Goal: Task Accomplishment & Management: Complete application form

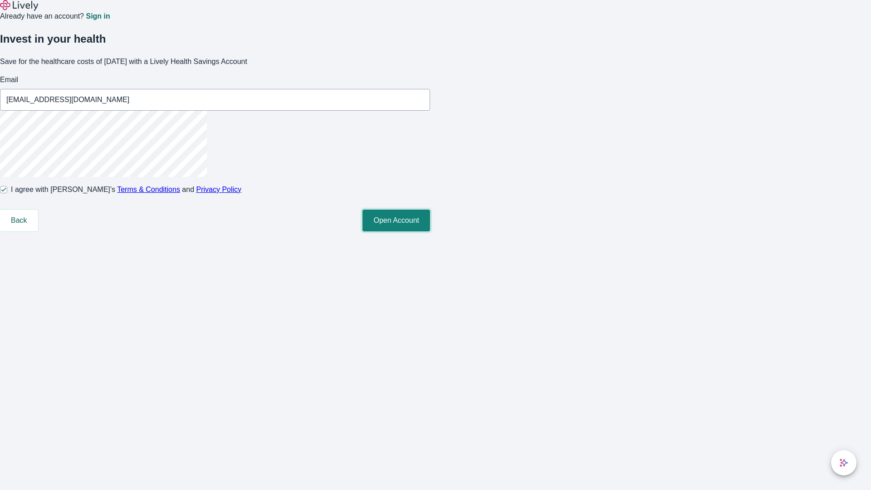
click at [430, 231] on button "Open Account" at bounding box center [396, 221] width 68 height 22
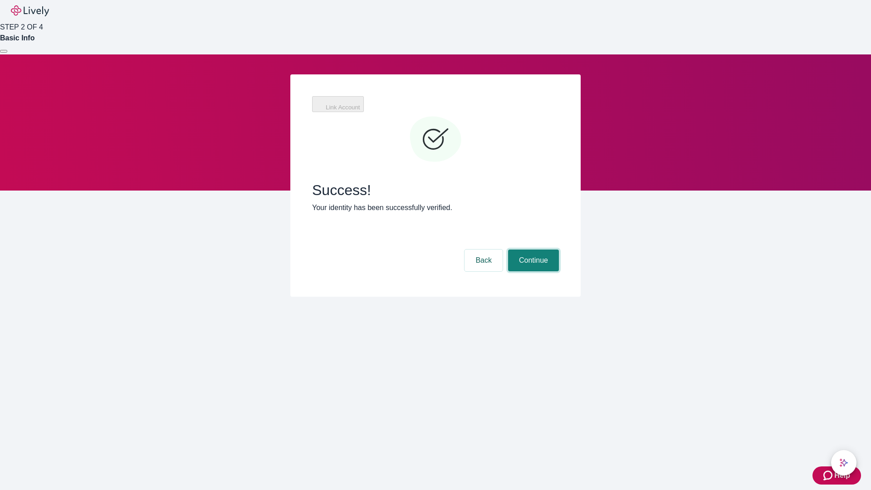
click at [532, 249] on button "Continue" at bounding box center [533, 260] width 51 height 22
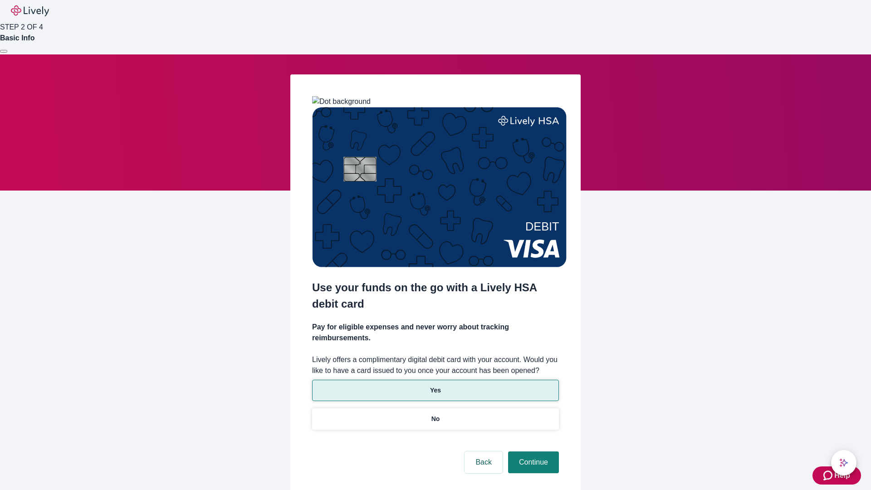
click at [435, 385] on p "Yes" at bounding box center [435, 390] width 11 height 10
click at [532, 451] on button "Continue" at bounding box center [533, 462] width 51 height 22
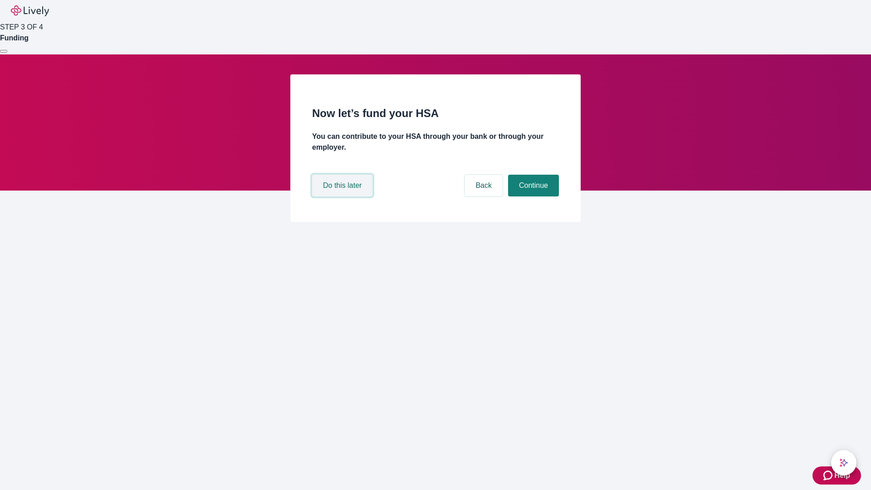
click at [343, 196] on button "Do this later" at bounding box center [342, 186] width 60 height 22
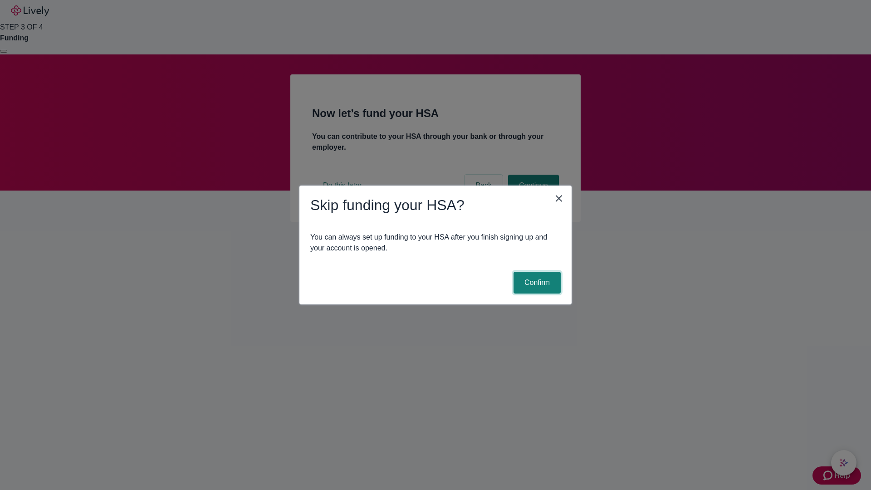
click at [536, 283] on button "Confirm" at bounding box center [536, 283] width 47 height 22
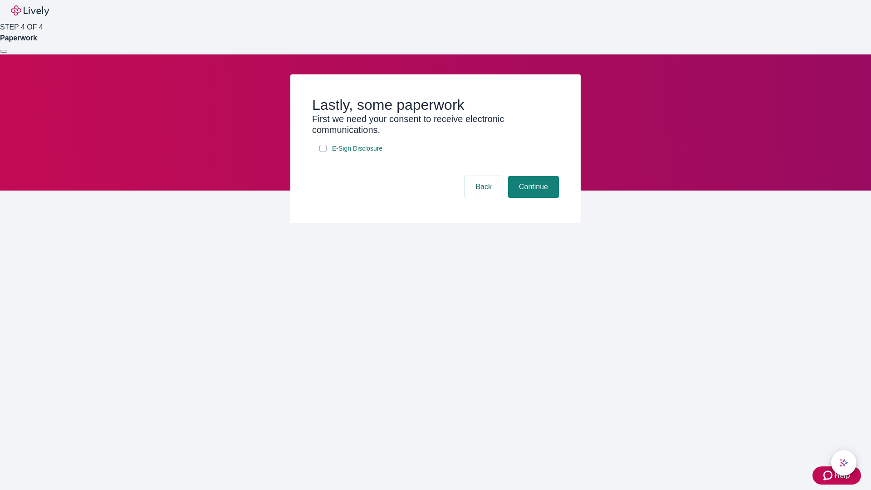
click at [323, 152] on input "E-Sign Disclosure" at bounding box center [322, 148] width 7 height 7
checkbox input "true"
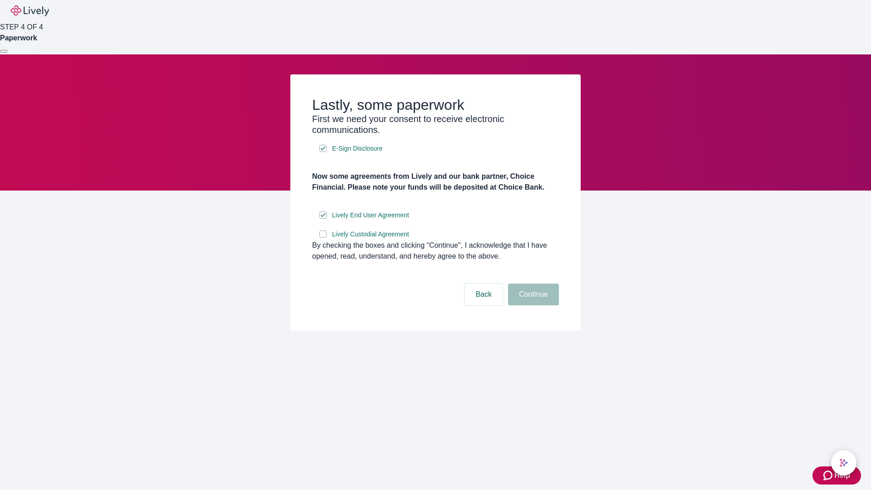
click at [323, 238] on input "Lively Custodial Agreement" at bounding box center [322, 233] width 7 height 7
checkbox input "true"
click at [532, 305] on button "Continue" at bounding box center [533, 294] width 51 height 22
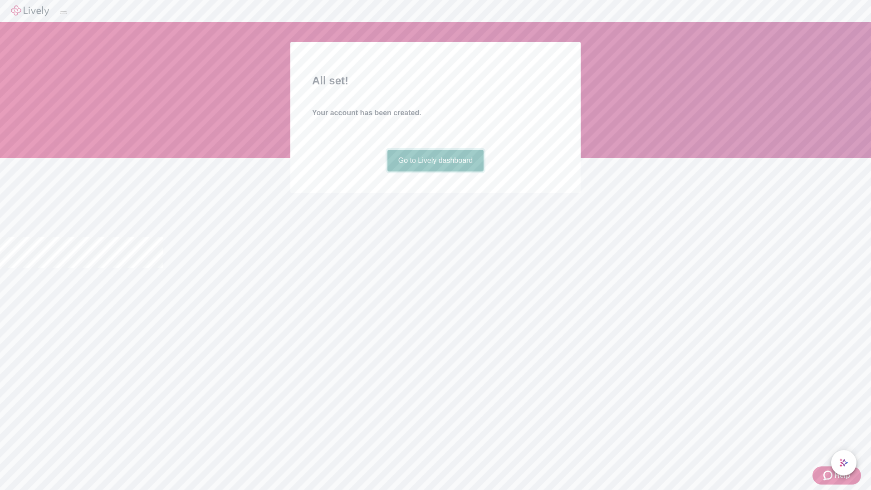
click at [435, 171] on link "Go to Lively dashboard" at bounding box center [435, 161] width 97 height 22
